Goal: Information Seeking & Learning: Learn about a topic

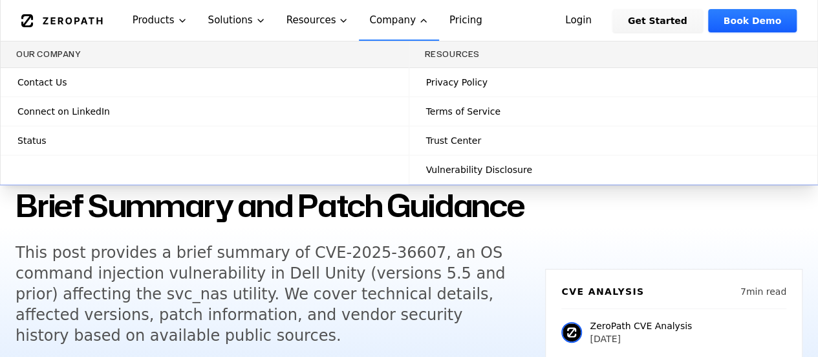
scroll to position [61, 0]
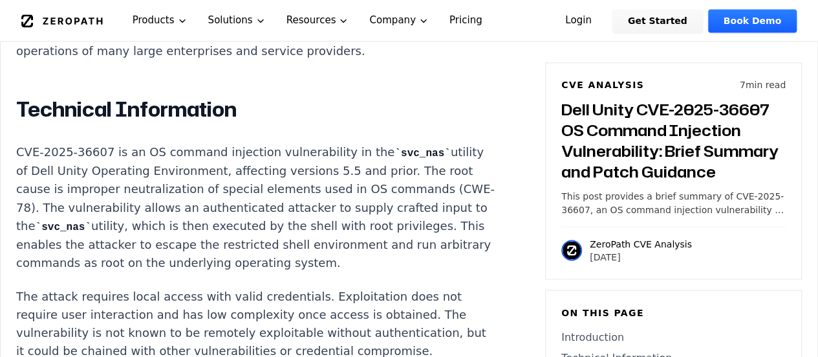
scroll to position [1027, 0]
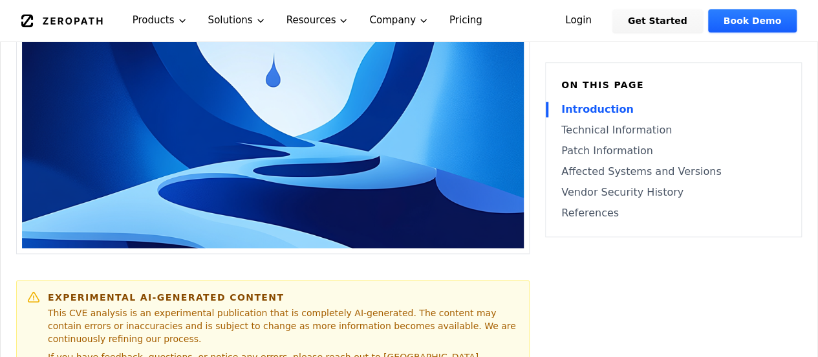
scroll to position [456, 0]
